Goal: Task Accomplishment & Management: Use online tool/utility

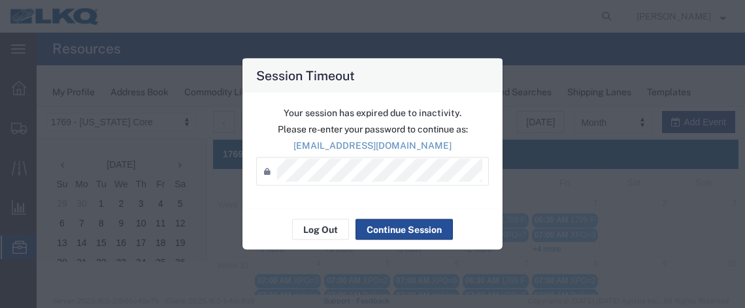
scroll to position [204, 0]
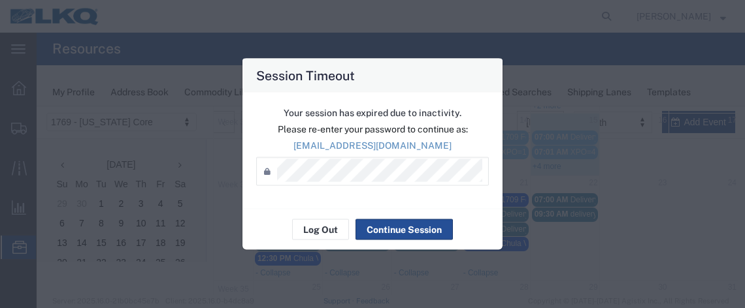
click at [352, 183] on div "Password *" at bounding box center [372, 171] width 233 height 29
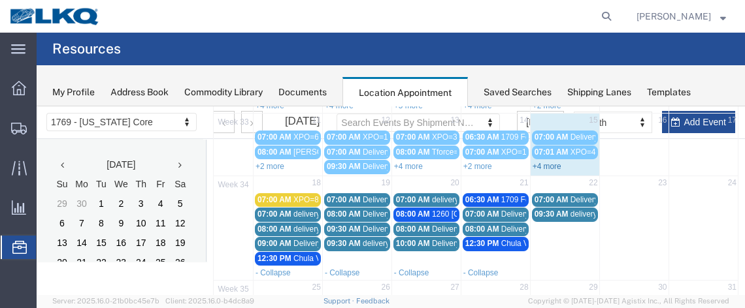
click at [536, 162] on link "+4 more" at bounding box center [546, 166] width 29 height 9
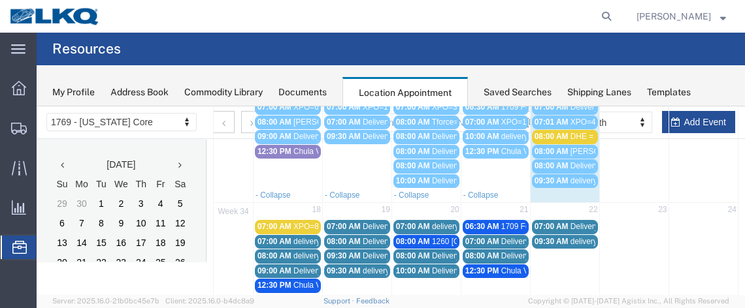
scroll to position [258, 0]
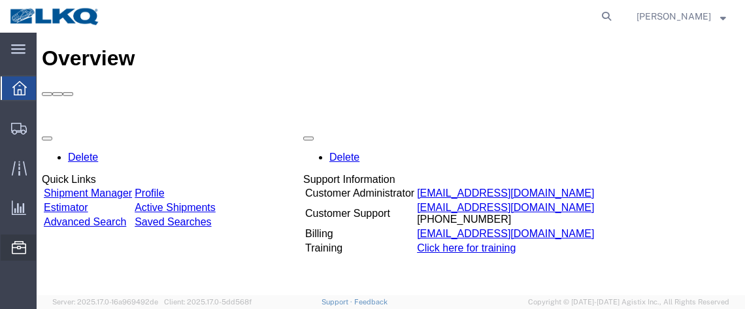
click at [0, 0] on span "Location Appointment" at bounding box center [0, 0] width 0 height 0
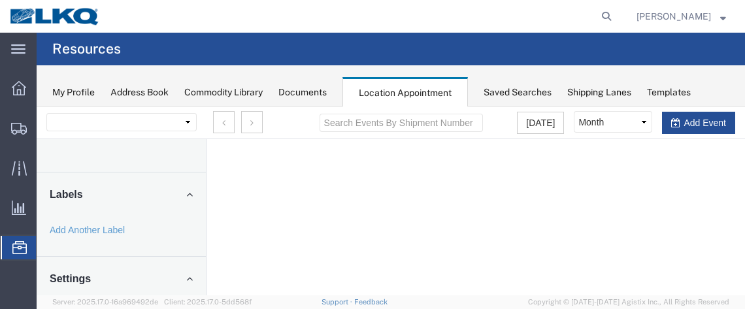
select select "28716"
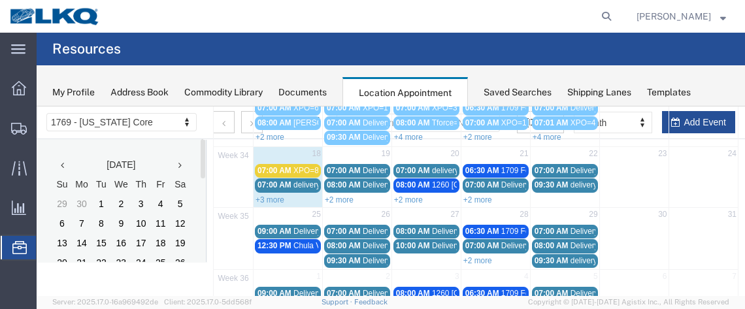
scroll to position [262, 0]
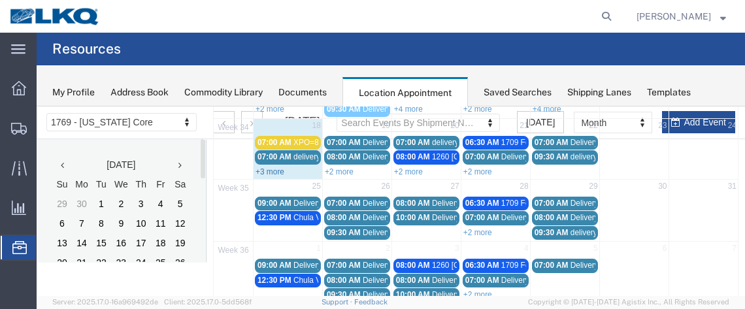
click at [282, 167] on link "+3 more" at bounding box center [269, 171] width 29 height 9
